Goal: Task Accomplishment & Management: Use online tool/utility

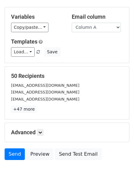
scroll to position [59, 0]
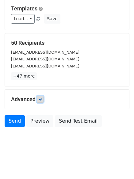
click at [40, 98] on icon at bounding box center [40, 100] width 4 height 4
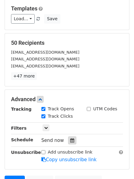
click at [70, 142] on icon at bounding box center [72, 140] width 4 height 4
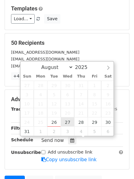
type input "2025-08-27 12:00"
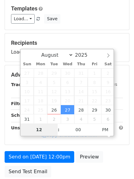
type input "1"
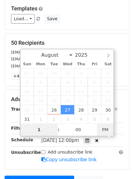
type input "2025-08-27 01:00"
type input "01"
click at [103, 130] on span "PM" at bounding box center [105, 130] width 17 height 12
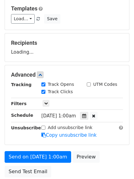
click at [94, 167] on div "Send on Aug 27 at 1:00am Preview Send Test Email" at bounding box center [67, 165] width 134 height 29
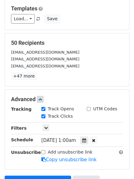
scroll to position [134, 0]
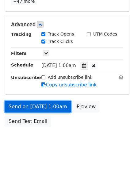
click at [60, 110] on link "Send on Aug 27 at 1:00am" at bounding box center [38, 107] width 67 height 12
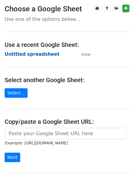
click at [48, 55] on strong "Untitled spreadsheet" at bounding box center [32, 55] width 55 height 6
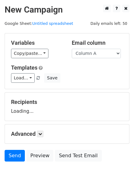
select select "Column B"
click at [72, 49] on select "Column A Column B Column C Column D Column E Column F" at bounding box center [96, 54] width 49 height 10
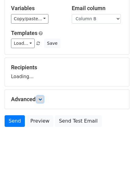
click at [40, 102] on link at bounding box center [40, 99] width 7 height 7
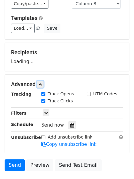
scroll to position [71, 0]
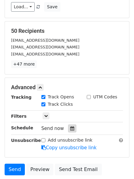
click at [72, 127] on div at bounding box center [72, 129] width 8 height 8
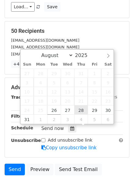
type input "2025-08-28 12:00"
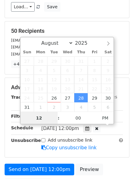
scroll to position [0, 0]
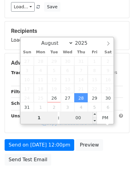
type input "1"
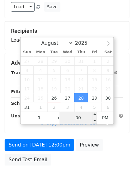
type input "2025-08-28 13:00"
type input "01"
click at [75, 116] on input "00" at bounding box center [78, 118] width 37 height 12
type input "11"
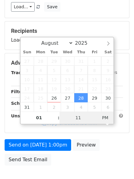
type input "2025-08-28 01:11"
click at [106, 118] on span "PM" at bounding box center [105, 118] width 17 height 12
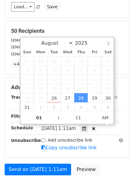
click at [102, 163] on form "Variables Copy/paste... {{Column A}} {{Column B}} {{Column C}} {{Column D}} {{C…" at bounding box center [67, 77] width 125 height 231
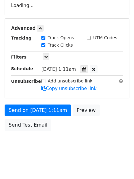
scroll to position [110, 0]
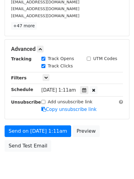
click at [58, 106] on div "Add unsubscribe link Copy unsubscribe link" at bounding box center [82, 106] width 91 height 14
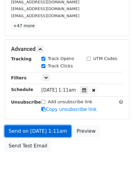
click at [55, 129] on link "Send on Aug 28 at 1:11am" at bounding box center [38, 132] width 67 height 12
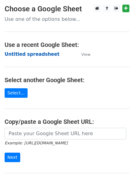
click at [42, 52] on strong "Untitled spreadsheet" at bounding box center [32, 55] width 55 height 6
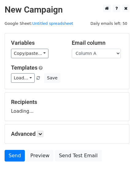
click at [100, 58] on div "Variables Copy/paste... {{Column A}} {{Column B}} {{Column C}} {{Column D}} {{C…" at bounding box center [67, 61] width 124 height 56
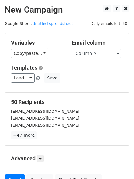
click at [104, 48] on div "Email column Column A Column B Column C Column D Column E Column F" at bounding box center [97, 49] width 61 height 19
click at [104, 54] on select "Column A Column B Column C Column D Column E Column F" at bounding box center [96, 54] width 49 height 10
select select "Column C"
click at [72, 49] on select "Column A Column B Column C Column D Column E Column F" at bounding box center [96, 54] width 49 height 10
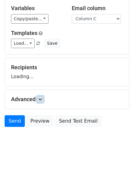
click at [41, 100] on icon at bounding box center [40, 100] width 4 height 4
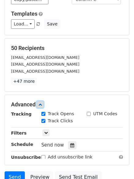
scroll to position [79, 0]
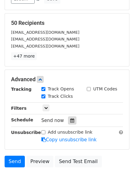
click at [70, 119] on icon at bounding box center [72, 120] width 4 height 4
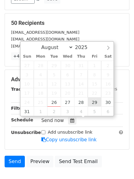
type input "2025-08-29 12:00"
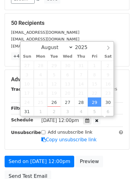
scroll to position [0, 0]
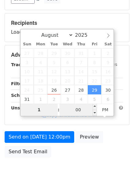
type input "1"
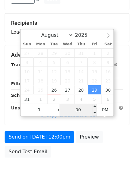
type input "2025-08-29 13:00"
type input "01"
click at [84, 109] on input "00" at bounding box center [78, 110] width 37 height 12
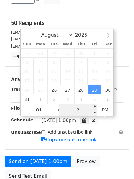
type input "22"
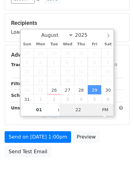
type input "2025-08-29 01:22"
click at [103, 111] on span "AM" at bounding box center [105, 110] width 17 height 12
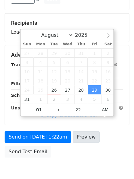
click at [93, 157] on div "Send on Aug 29 at 1:22am Preview Send Test Email" at bounding box center [67, 145] width 134 height 29
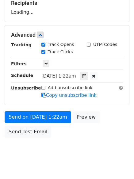
scroll to position [110, 0]
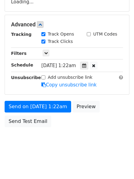
click at [57, 81] on label "Add unsubscribe link" at bounding box center [70, 77] width 45 height 6
click at [45, 80] on input "Add unsubscribe link" at bounding box center [43, 78] width 4 height 4
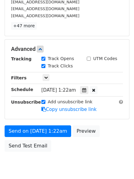
click at [56, 105] on label "Add unsubscribe link" at bounding box center [70, 102] width 45 height 6
click at [45, 104] on input "Add unsubscribe link" at bounding box center [43, 102] width 4 height 4
checkbox input "false"
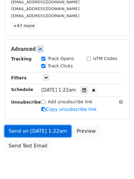
click at [53, 128] on link "Send on Aug 29 at 1:22am" at bounding box center [38, 132] width 67 height 12
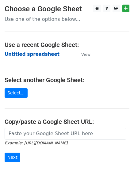
click at [33, 52] on strong "Untitled spreadsheet" at bounding box center [32, 55] width 55 height 6
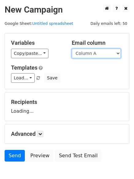
drag, startPoint x: 0, startPoint y: 0, endPoint x: 94, endPoint y: 54, distance: 108.5
click at [94, 54] on select "Column A Column B Column C Column D Column E Column F" at bounding box center [96, 54] width 49 height 10
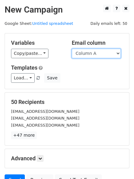
click at [94, 53] on select "Column A Column B Column C Column D Column E Column F" at bounding box center [96, 54] width 49 height 10
select select "Column D"
click at [72, 49] on select "Column A Column B Column C Column D Column E Column F" at bounding box center [96, 54] width 49 height 10
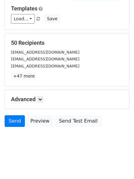
scroll to position [35, 0]
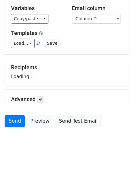
click at [36, 96] on h5 "Advanced" at bounding box center [67, 99] width 112 height 7
click at [42, 100] on icon at bounding box center [40, 100] width 4 height 4
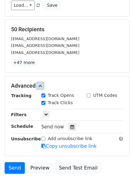
scroll to position [74, 0]
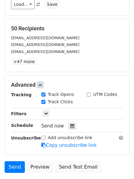
click at [71, 121] on div "Tracking Track Opens UTM Codes Track Clicks Filters Only include spreadsheet ro…" at bounding box center [67, 119] width 112 height 57
click at [71, 126] on icon at bounding box center [72, 126] width 4 height 4
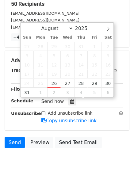
scroll to position [119, 0]
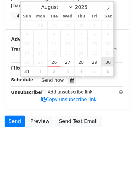
type input "[DATE] 12:00"
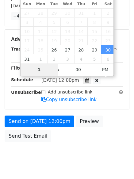
scroll to position [110, 0]
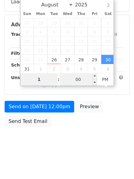
type input "1"
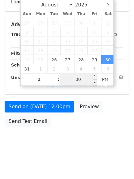
type input "2025-08-30 13:00"
type input "01"
click at [83, 78] on input "00" at bounding box center [78, 79] width 37 height 12
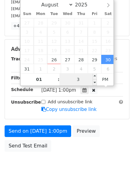
type input "33"
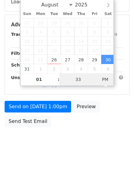
type input "2025-08-30 01:33"
click at [107, 81] on span "AM" at bounding box center [105, 79] width 17 height 12
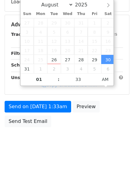
click at [103, 142] on body "New Campaign Daily emails left: 50 Google Sheet: Untitled spreadsheet Variables…" at bounding box center [67, 25] width 134 height 260
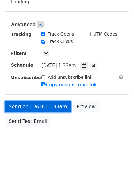
click at [59, 107] on link "Send on Aug 30 at 1:33am" at bounding box center [38, 107] width 67 height 12
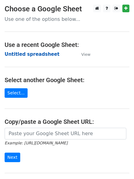
click at [48, 54] on strong "Untitled spreadsheet" at bounding box center [32, 55] width 55 height 6
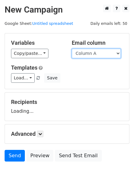
click at [106, 56] on select "Column A Column B Column C Column D Column E Column F" at bounding box center [96, 54] width 49 height 10
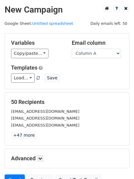
click at [100, 96] on div "50 Recipients [EMAIL_ADDRESS][DOMAIN_NAME] [EMAIL_ADDRESS][DOMAIN_NAME] [EMAIL_…" at bounding box center [67, 119] width 124 height 53
click at [102, 53] on select "Column A Column B Column C Column D Column E Column F" at bounding box center [96, 54] width 49 height 10
select select "Column E"
click at [72, 49] on select "Column A Column B Column C Column D Column E Column F" at bounding box center [96, 54] width 49 height 10
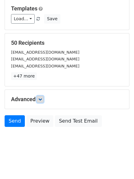
click at [41, 98] on icon at bounding box center [40, 100] width 4 height 4
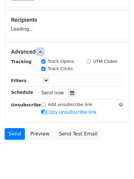
scroll to position [83, 0]
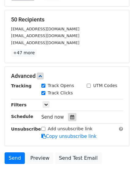
click at [72, 118] on div at bounding box center [72, 117] width 8 height 8
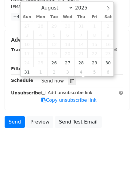
scroll to position [119, 0]
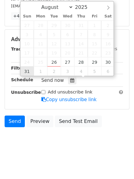
type input "2025-08-31 12:00"
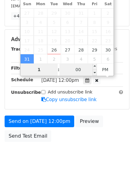
type input "1"
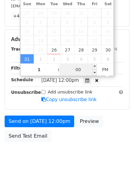
type input "2025-08-31 13:00"
type input "01"
click at [81, 72] on input "00" at bounding box center [78, 70] width 37 height 12
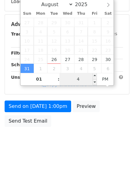
type input "44"
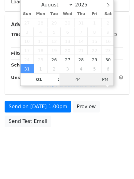
type input "2025-08-31 01:44"
click at [104, 80] on span "PM" at bounding box center [105, 79] width 17 height 12
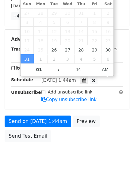
click at [89, 139] on div "Send on Aug 31 at 1:44am Preview Send Test Email" at bounding box center [67, 130] width 134 height 29
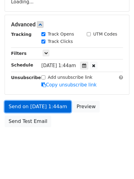
click at [53, 104] on link "Send on Aug 31 at 1:44am" at bounding box center [38, 107] width 67 height 12
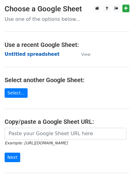
click at [44, 52] on strong "Untitled spreadsheet" at bounding box center [32, 55] width 55 height 6
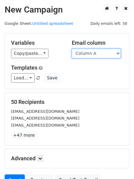
click at [94, 57] on select "Column A Column B Column C Column D Column E Column F" at bounding box center [96, 54] width 49 height 10
select select "Column F"
click at [72, 49] on select "Column A Column B Column C Column D Column E Column F" at bounding box center [96, 54] width 49 height 10
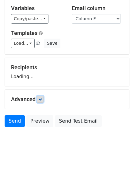
click at [44, 100] on link at bounding box center [40, 99] width 7 height 7
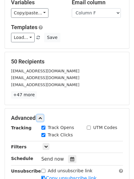
scroll to position [119, 0]
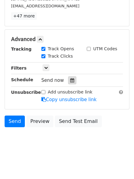
click at [70, 82] on icon at bounding box center [72, 80] width 4 height 4
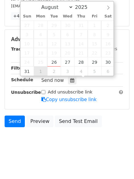
type input "[DATE] 12:00"
select select "8"
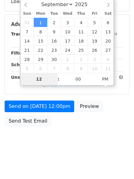
scroll to position [110, 0]
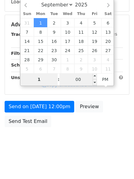
type input "1"
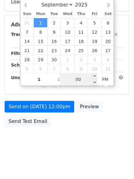
type input "[DATE] 13:00"
type input "01"
click at [77, 81] on input "00" at bounding box center [78, 79] width 37 height 12
type input "55"
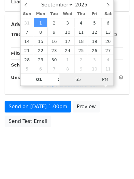
type input "[DATE] 01:55"
click at [107, 82] on span "PM" at bounding box center [105, 79] width 17 height 12
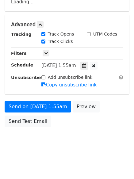
click at [82, 151] on body "New Campaign Daily emails left: 50 Google Sheet: Untitled spreadsheet Variables…" at bounding box center [67, 25] width 134 height 260
click at [52, 100] on form "Variables Copy/paste... {{Column A}} {{Column B}} {{Column C}} {{Column D}} {{C…" at bounding box center [67, 27] width 125 height 207
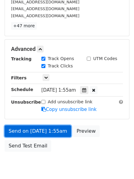
click at [55, 130] on link "Send on [DATE] 1:55am" at bounding box center [38, 132] width 67 height 12
